Goal: Task Accomplishment & Management: Use online tool/utility

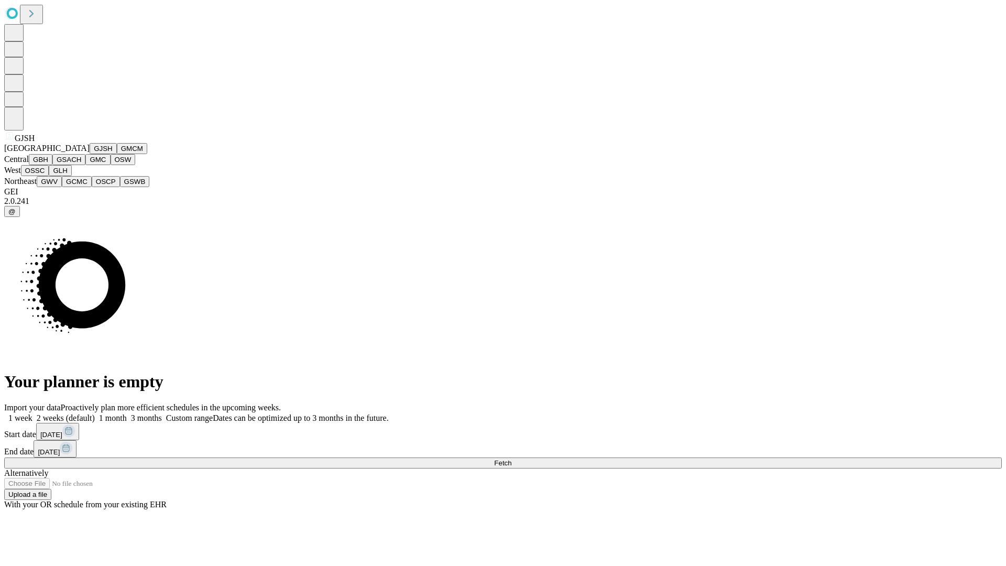
click at [90, 154] on button "GJSH" at bounding box center [103, 148] width 27 height 11
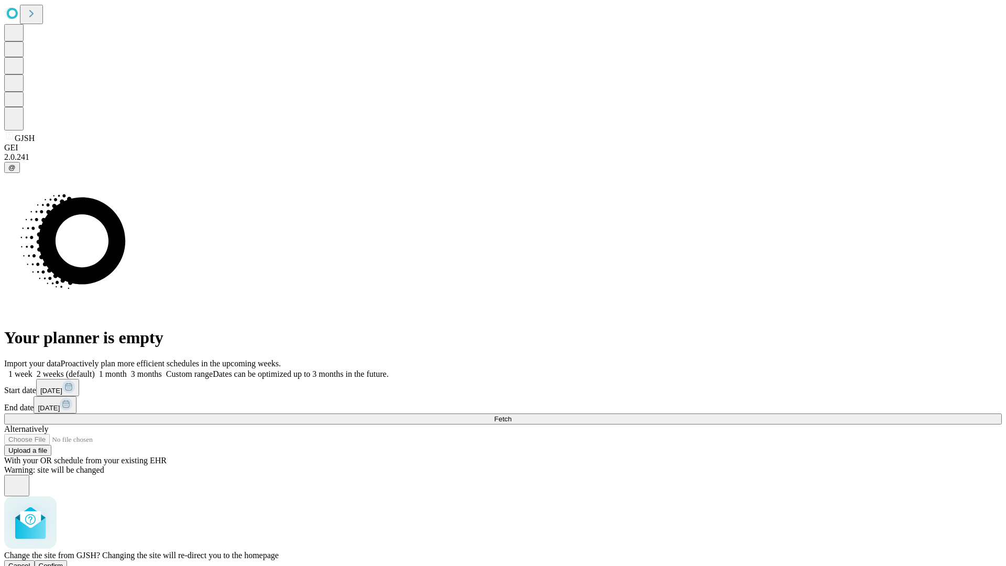
click at [63, 562] on span "Confirm" at bounding box center [51, 566] width 25 height 8
click at [32, 369] on label "1 week" at bounding box center [18, 373] width 28 height 9
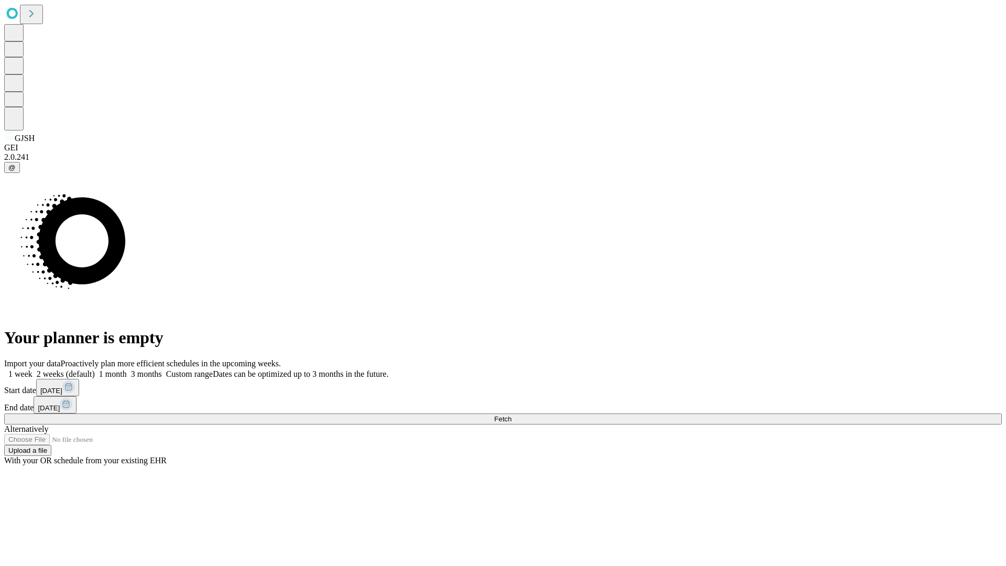
click at [511, 415] on span "Fetch" at bounding box center [502, 419] width 17 height 8
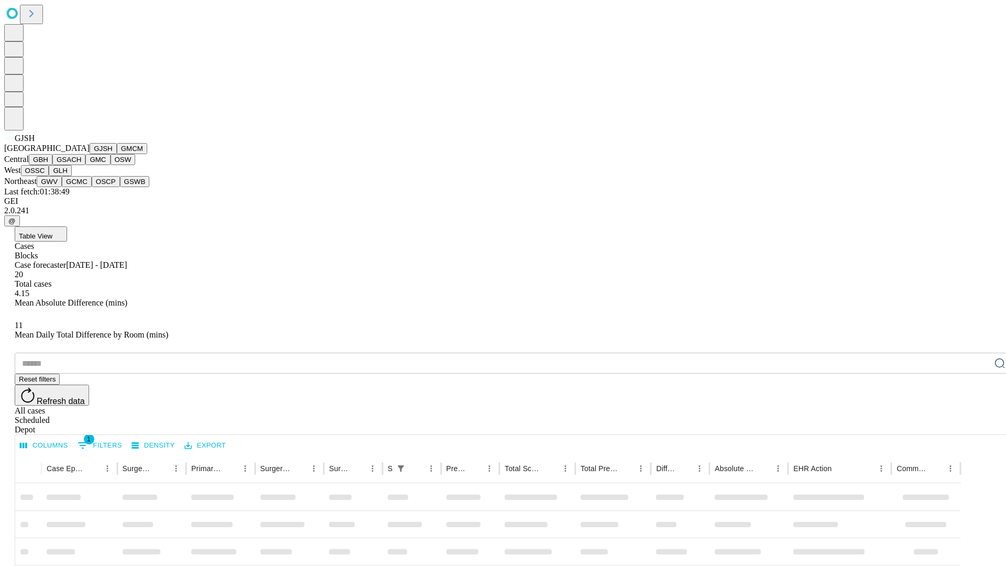
click at [117, 154] on button "GMCM" at bounding box center [132, 148] width 30 height 11
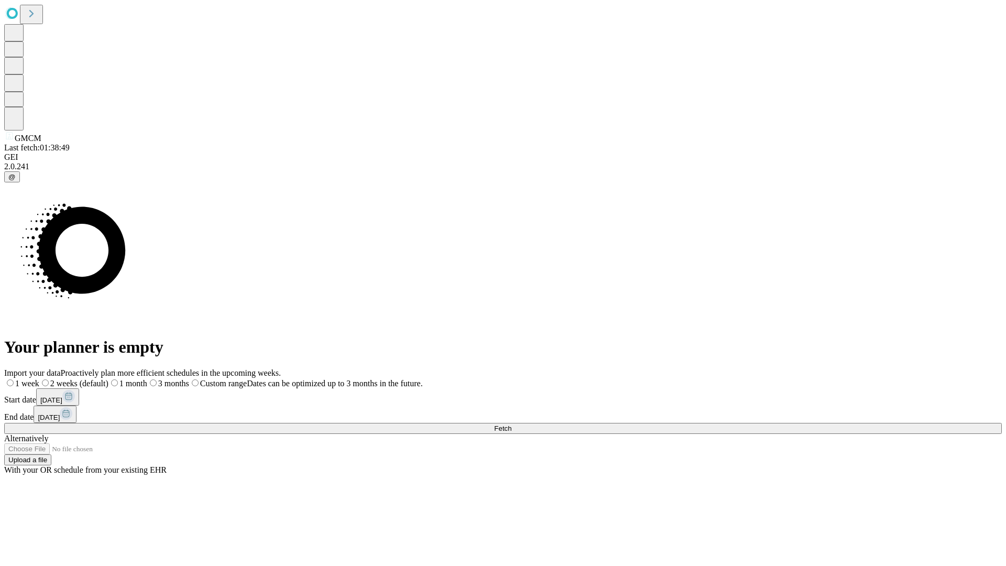
click at [39, 379] on label "1 week" at bounding box center [21, 383] width 35 height 9
click at [511, 424] on span "Fetch" at bounding box center [502, 428] width 17 height 8
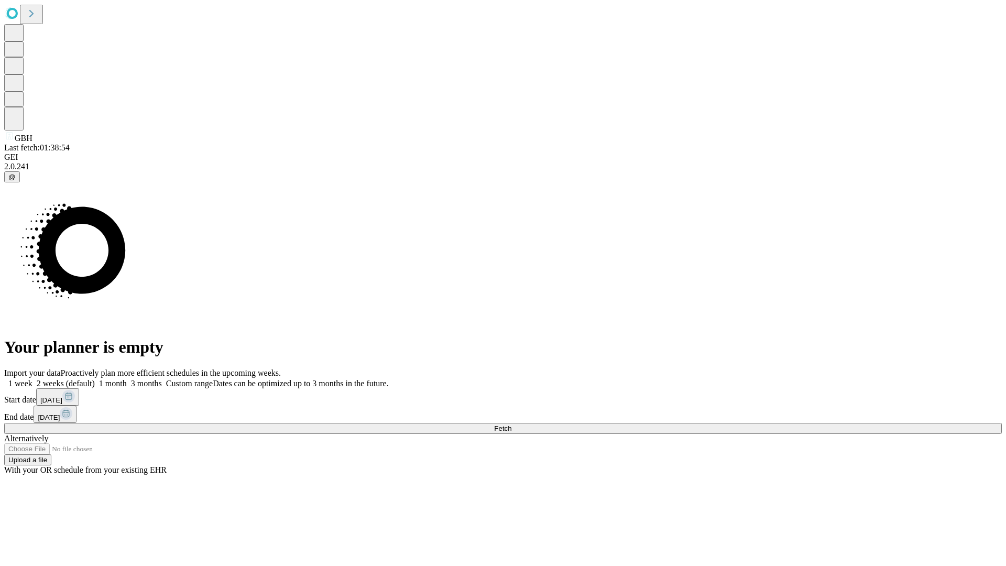
click at [511, 424] on span "Fetch" at bounding box center [502, 428] width 17 height 8
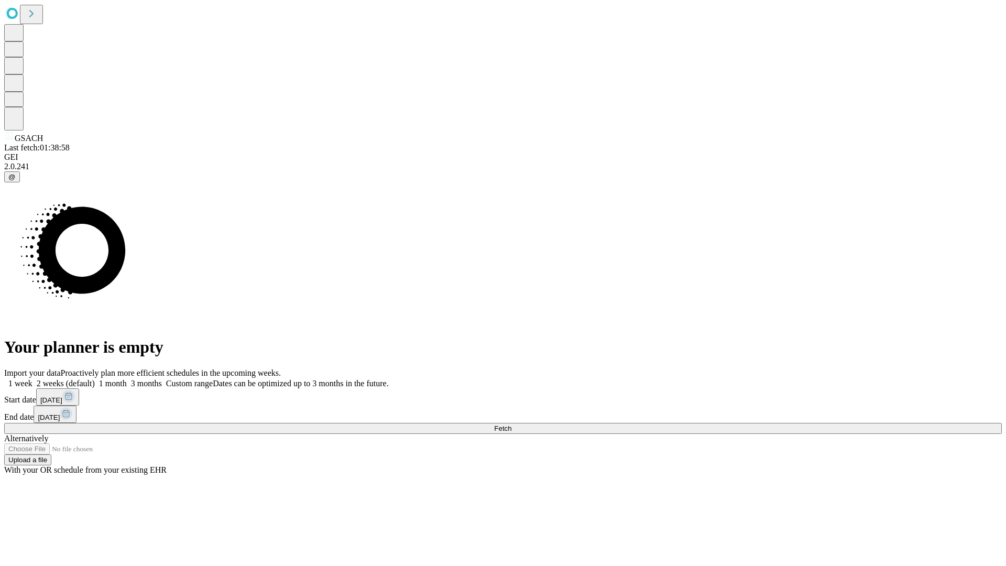
click at [32, 379] on label "1 week" at bounding box center [18, 383] width 28 height 9
click at [511, 424] on span "Fetch" at bounding box center [502, 428] width 17 height 8
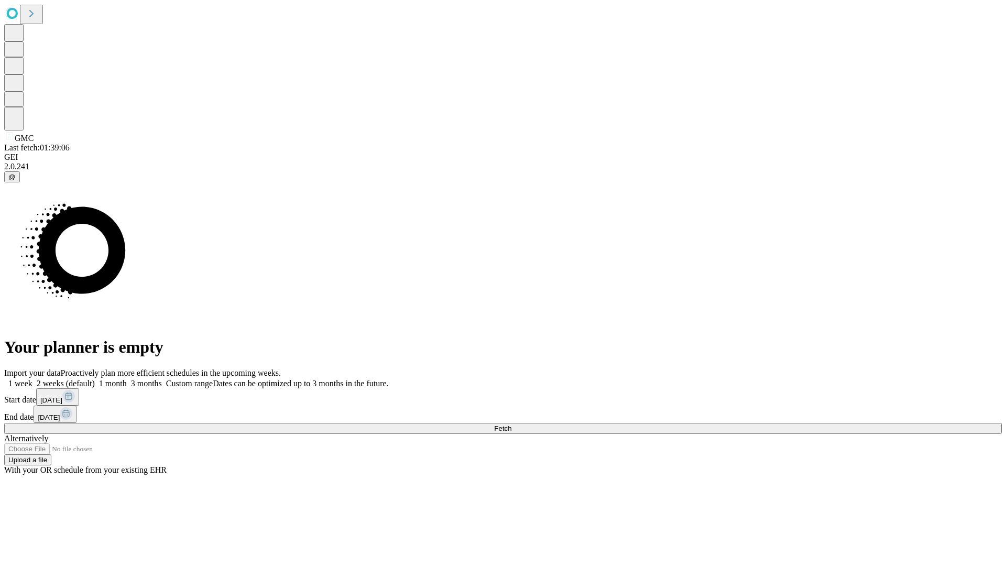
click at [511, 424] on span "Fetch" at bounding box center [502, 428] width 17 height 8
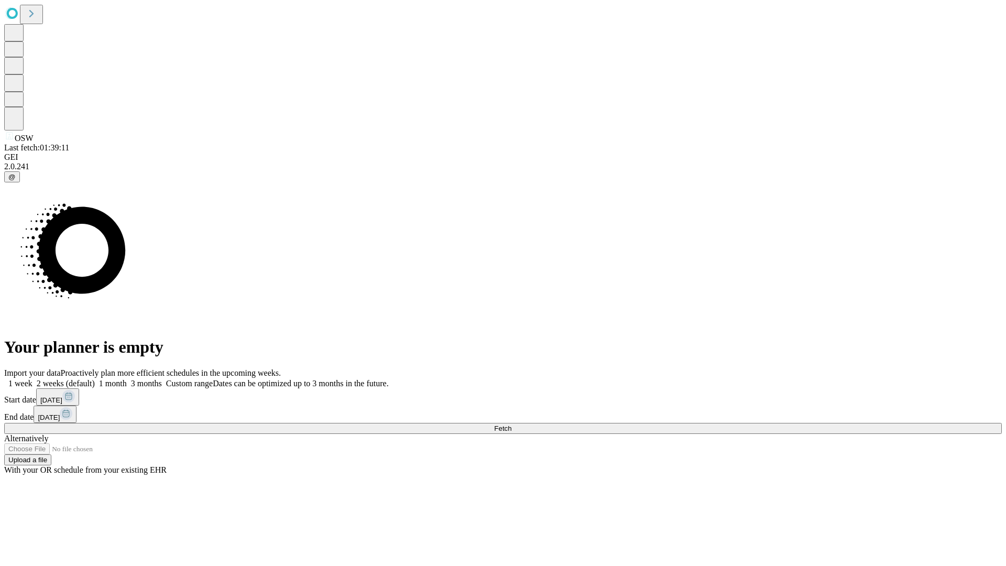
click at [32, 379] on label "1 week" at bounding box center [18, 383] width 28 height 9
click at [511, 424] on span "Fetch" at bounding box center [502, 428] width 17 height 8
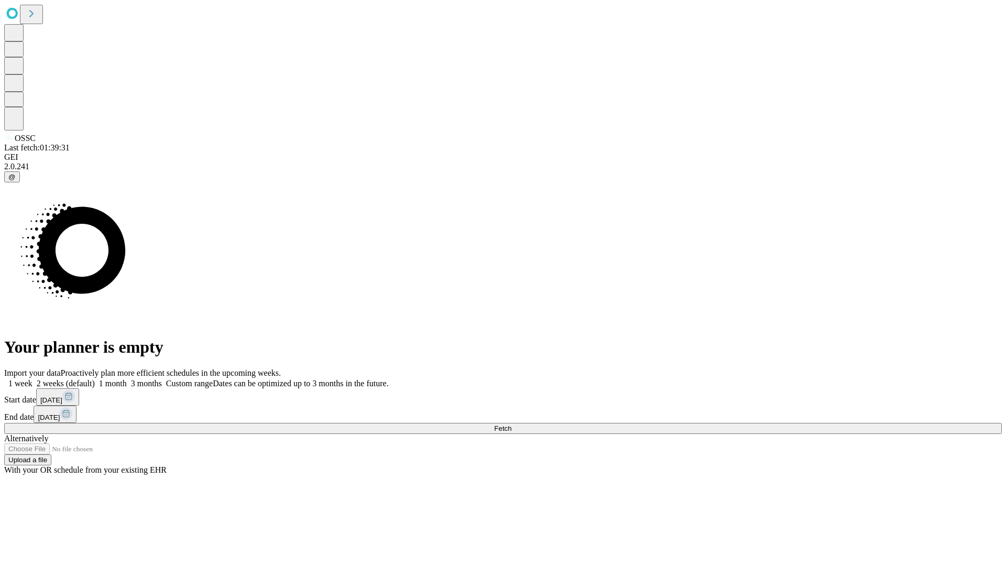
click at [32, 379] on label "1 week" at bounding box center [18, 383] width 28 height 9
click at [511, 424] on span "Fetch" at bounding box center [502, 428] width 17 height 8
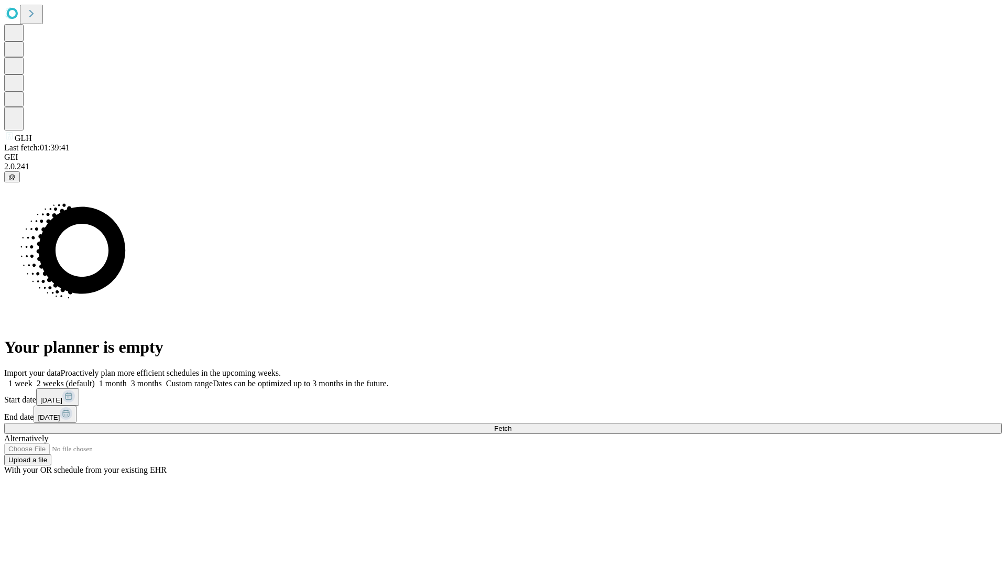
click at [32, 379] on label "1 week" at bounding box center [18, 383] width 28 height 9
click at [511, 424] on span "Fetch" at bounding box center [502, 428] width 17 height 8
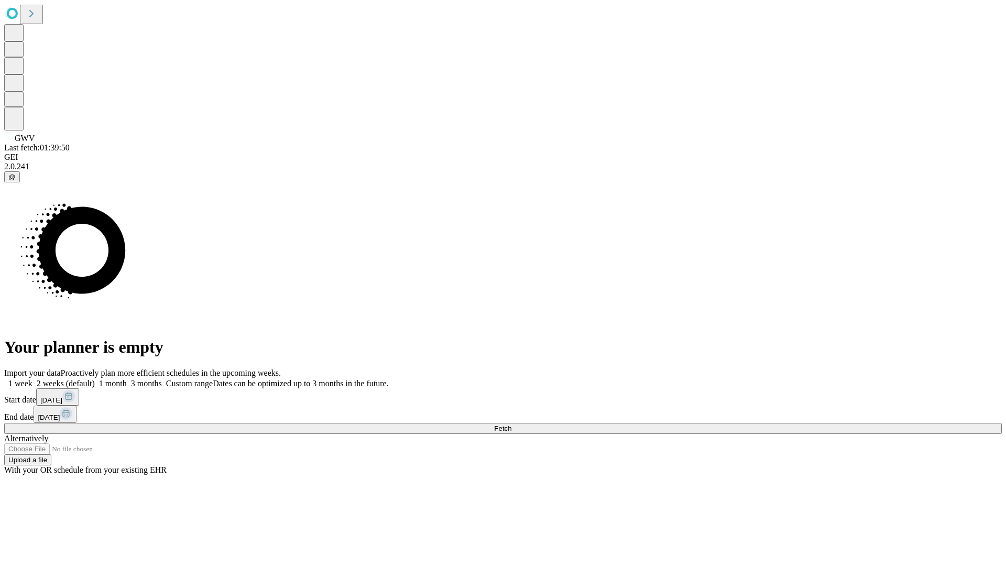
click at [32, 379] on label "1 week" at bounding box center [18, 383] width 28 height 9
click at [511, 424] on span "Fetch" at bounding box center [502, 428] width 17 height 8
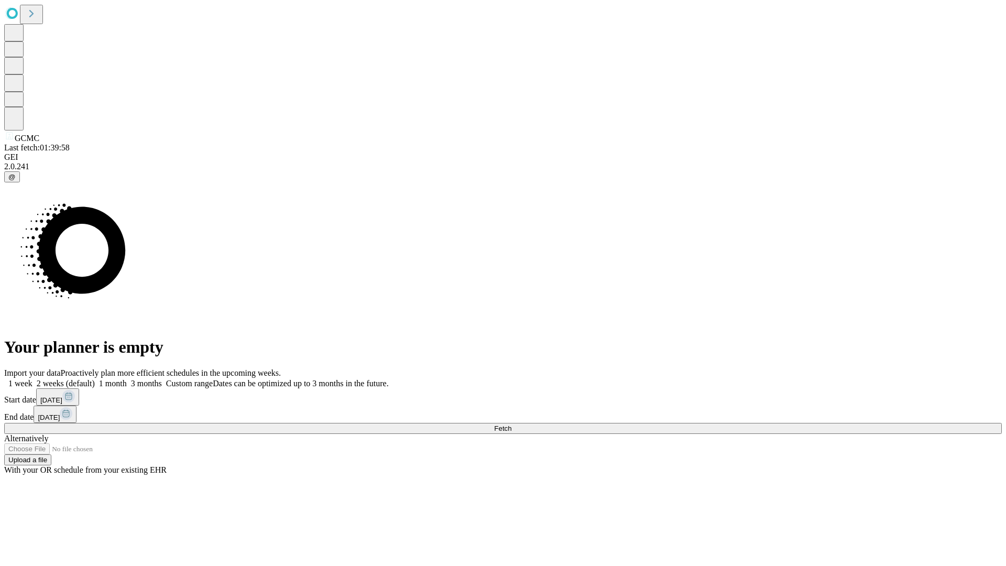
click at [32, 379] on label "1 week" at bounding box center [18, 383] width 28 height 9
click at [511, 424] on span "Fetch" at bounding box center [502, 428] width 17 height 8
